Goal: Transaction & Acquisition: Purchase product/service

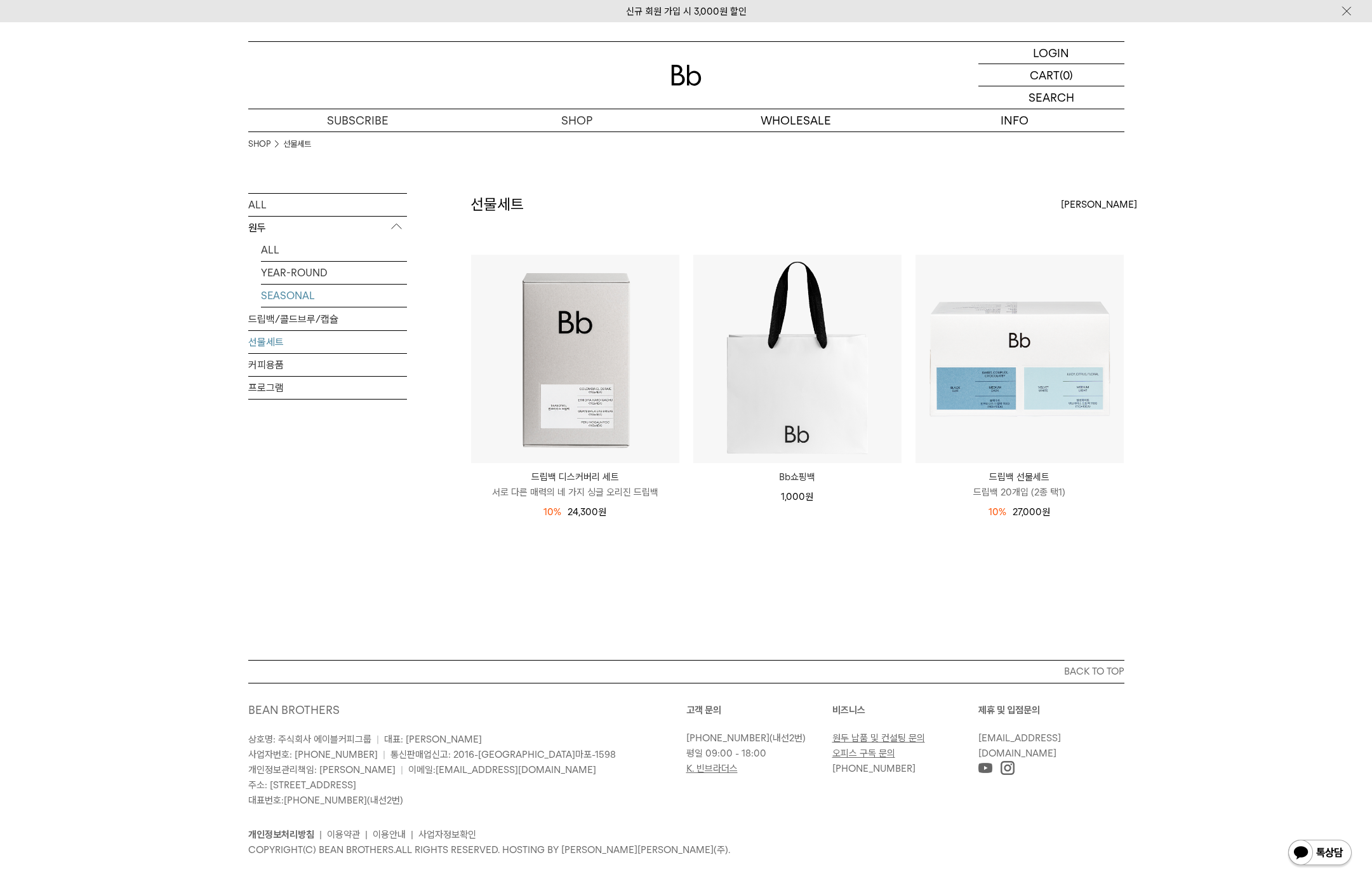
click at [342, 307] on link "SEASONAL" at bounding box center [334, 295] width 146 height 22
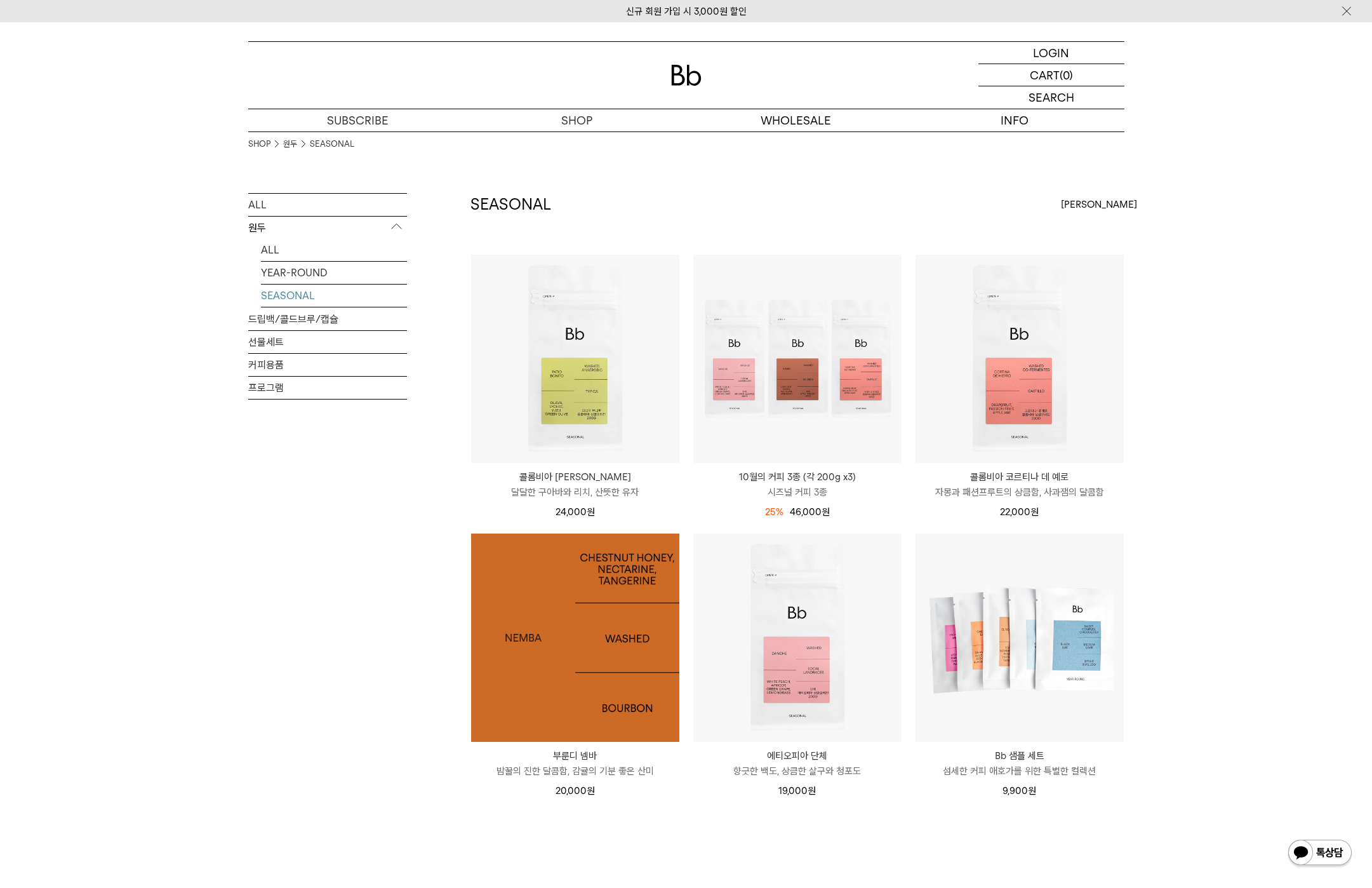
click at [600, 678] on img at bounding box center [574, 637] width 208 height 208
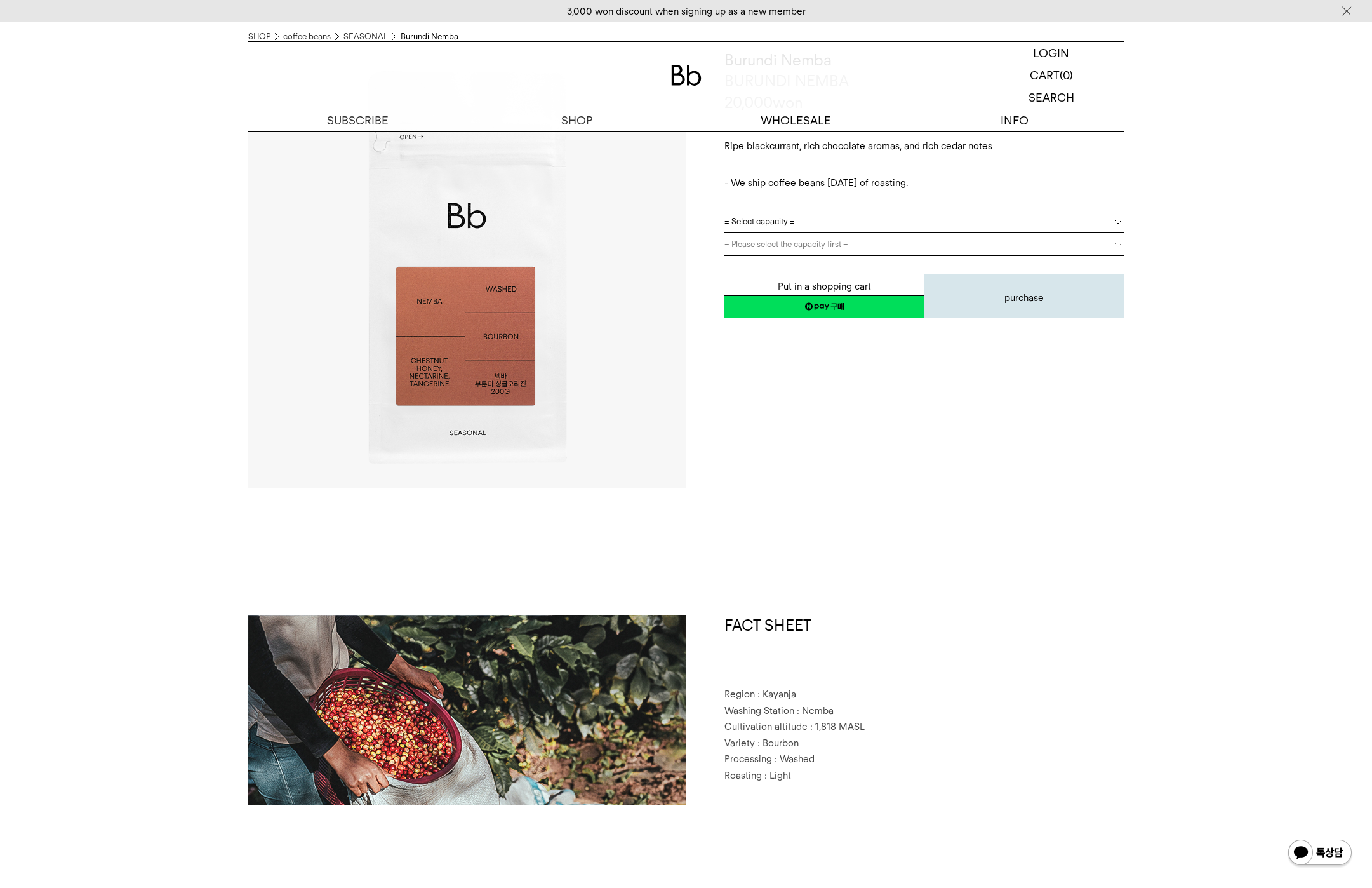
scroll to position [153, 0]
